Goal: Task Accomplishment & Management: Manage account settings

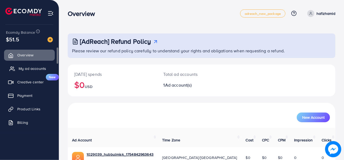
click at [33, 67] on span "My ad accounts" at bounding box center [33, 68] width 28 height 5
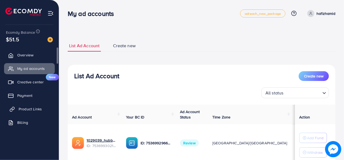
click at [32, 107] on span "Product Links" at bounding box center [30, 108] width 23 height 5
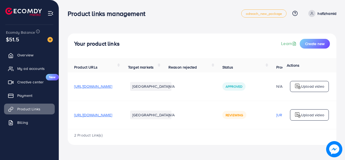
click at [210, 115] on div "N/A" at bounding box center [189, 114] width 41 height 5
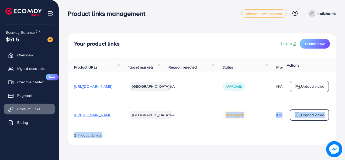
drag, startPoint x: 229, startPoint y: 130, endPoint x: 290, endPoint y: 143, distance: 62.1
click at [290, 143] on div "Product URLs Target markets Reason rejected Status Product video Status video A…" at bounding box center [202, 101] width 269 height 87
